Goal: Information Seeking & Learning: Learn about a topic

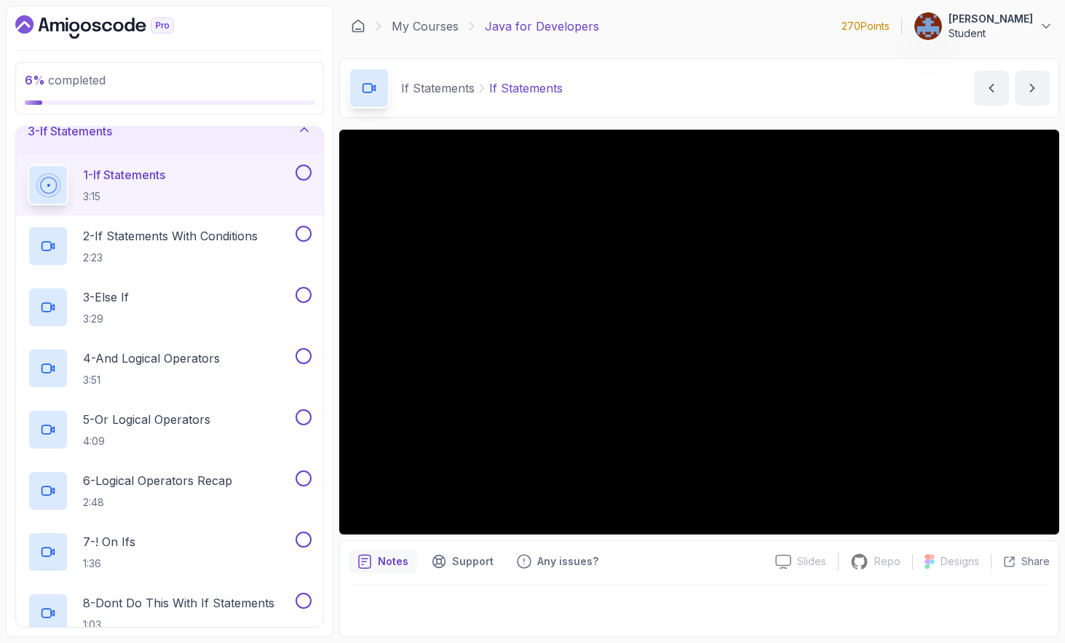
scroll to position [88, 0]
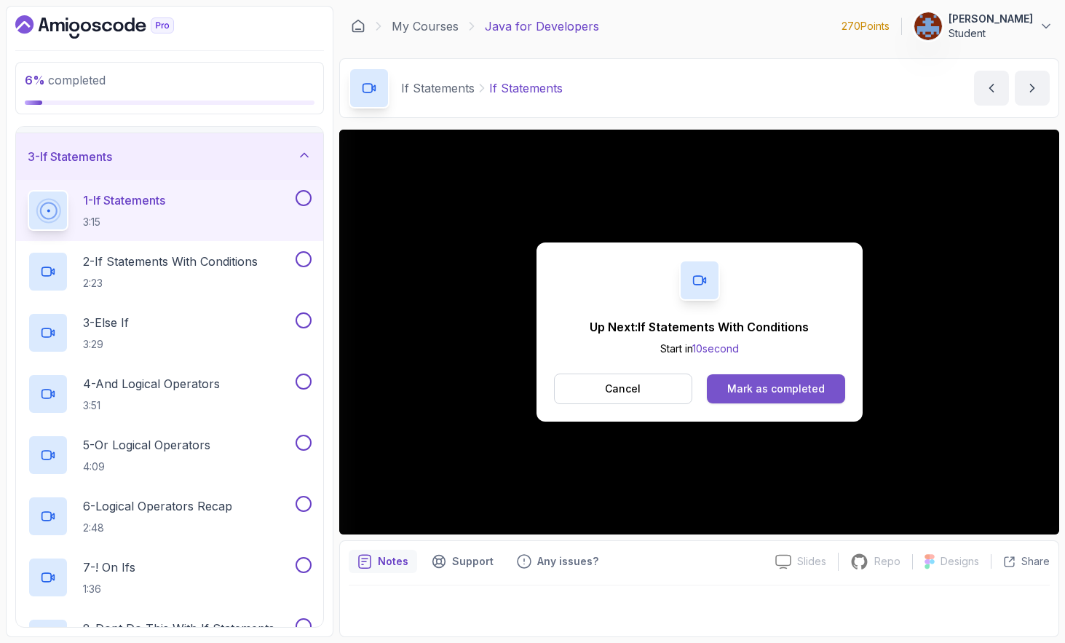
click at [808, 398] on button "Mark as completed" at bounding box center [776, 388] width 138 height 29
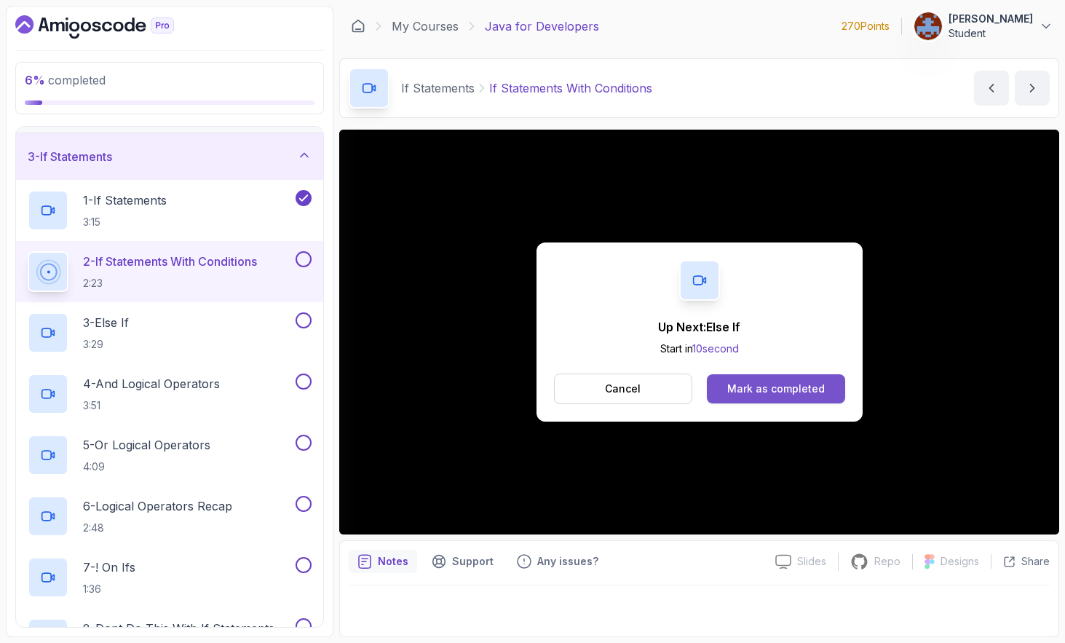
click at [827, 390] on button "Mark as completed" at bounding box center [776, 388] width 138 height 29
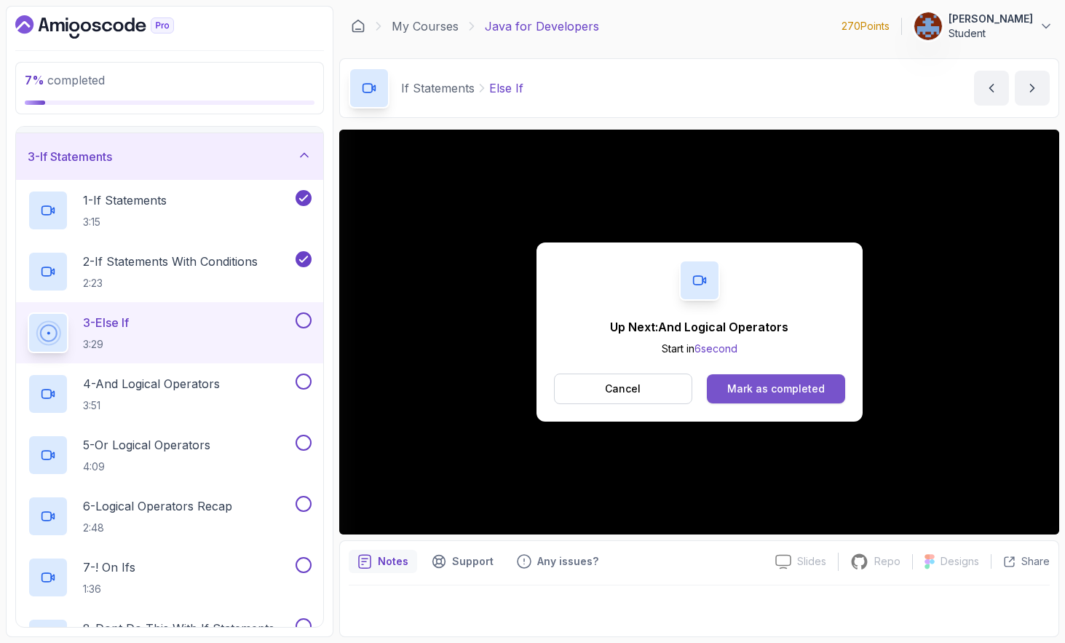
click at [784, 397] on button "Mark as completed" at bounding box center [776, 388] width 138 height 29
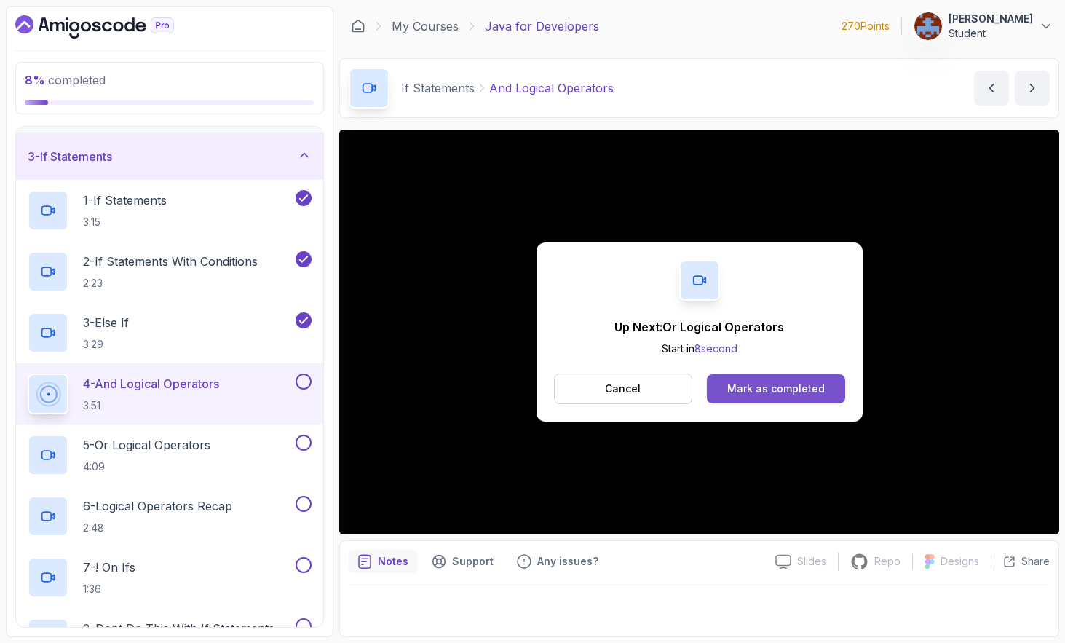
click at [832, 380] on button "Mark as completed" at bounding box center [776, 388] width 138 height 29
